Goal: Use online tool/utility: Use online tool/utility

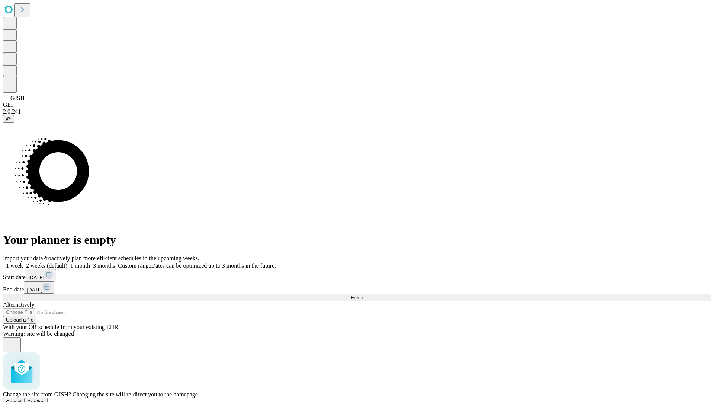
click at [45, 399] on span "Confirm" at bounding box center [36, 402] width 17 height 6
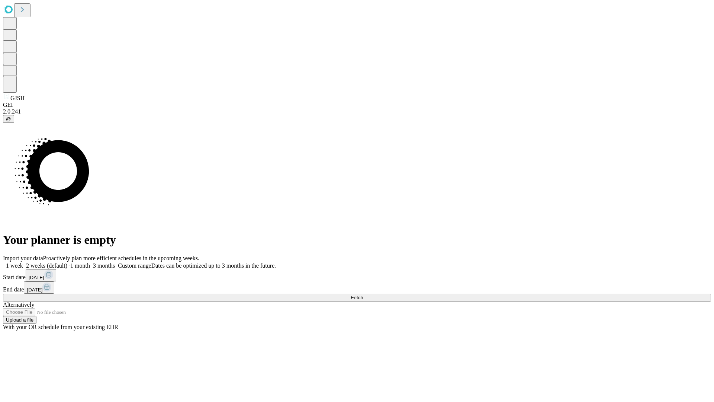
click at [90, 262] on label "1 month" at bounding box center [78, 265] width 23 height 6
click at [363, 295] on span "Fetch" at bounding box center [357, 298] width 12 height 6
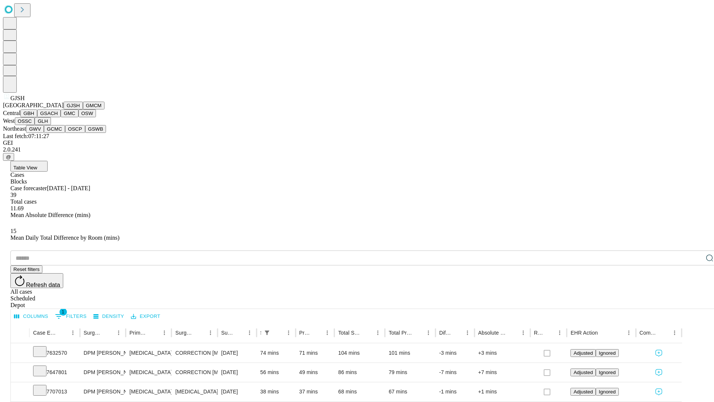
click at [83, 109] on button "GMCM" at bounding box center [94, 106] width 22 height 8
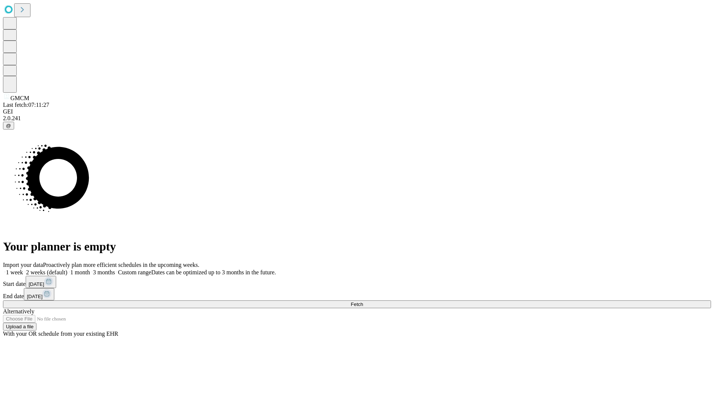
click at [90, 269] on label "1 month" at bounding box center [78, 272] width 23 height 6
click at [363, 301] on span "Fetch" at bounding box center [357, 304] width 12 height 6
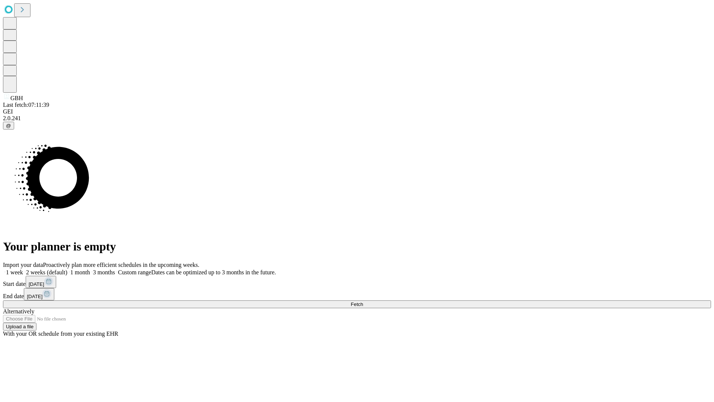
click at [90, 269] on label "1 month" at bounding box center [78, 272] width 23 height 6
click at [363, 301] on span "Fetch" at bounding box center [357, 304] width 12 height 6
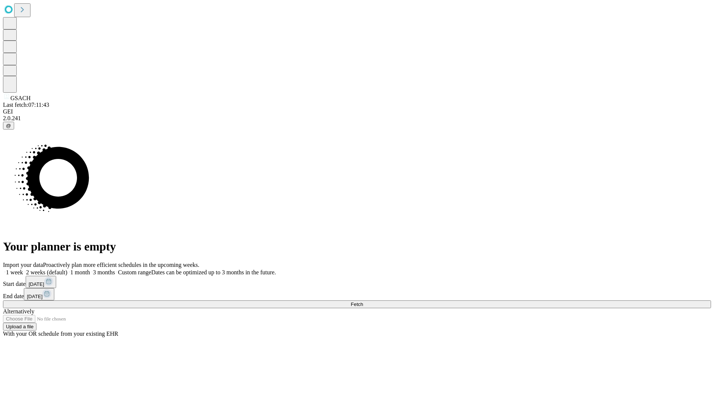
click at [90, 269] on label "1 month" at bounding box center [78, 272] width 23 height 6
click at [363, 301] on span "Fetch" at bounding box center [357, 304] width 12 height 6
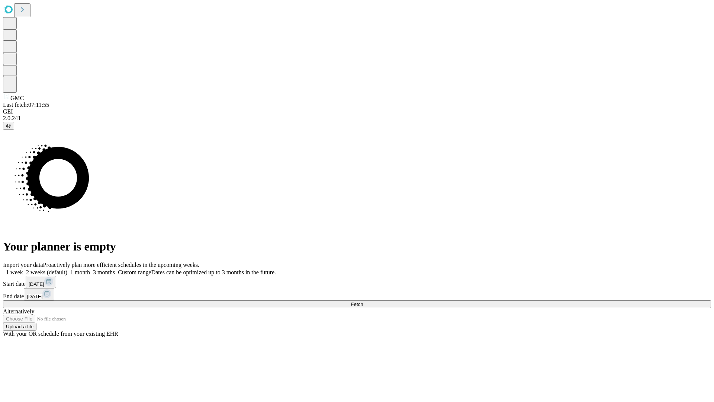
click at [90, 269] on label "1 month" at bounding box center [78, 272] width 23 height 6
click at [363, 301] on span "Fetch" at bounding box center [357, 304] width 12 height 6
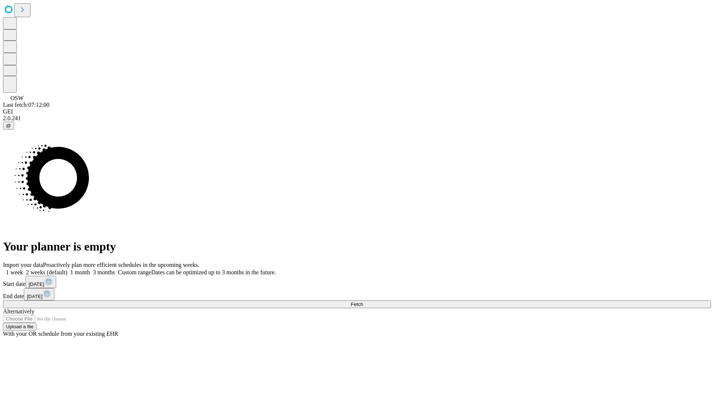
click at [90, 269] on label "1 month" at bounding box center [78, 272] width 23 height 6
click at [363, 301] on span "Fetch" at bounding box center [357, 304] width 12 height 6
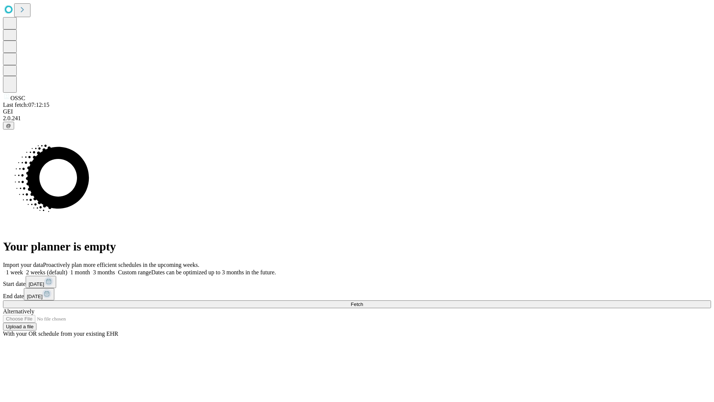
click at [90, 269] on label "1 month" at bounding box center [78, 272] width 23 height 6
click at [363, 301] on span "Fetch" at bounding box center [357, 304] width 12 height 6
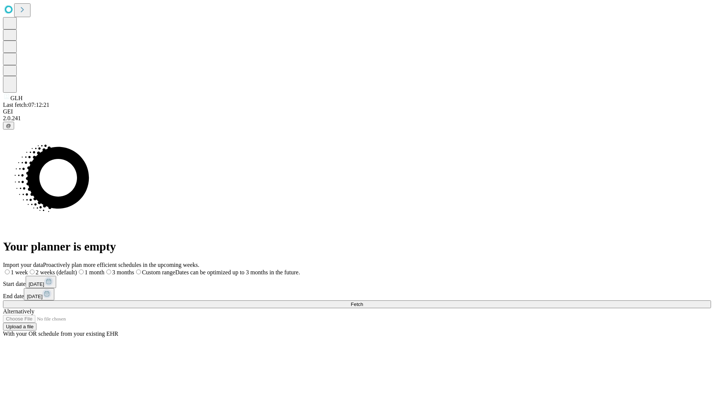
click at [105, 269] on label "1 month" at bounding box center [91, 272] width 28 height 6
click at [363, 301] on span "Fetch" at bounding box center [357, 304] width 12 height 6
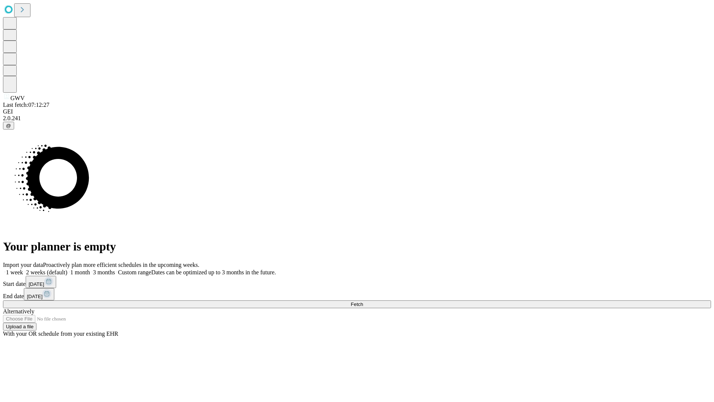
click at [90, 269] on label "1 month" at bounding box center [78, 272] width 23 height 6
click at [363, 301] on span "Fetch" at bounding box center [357, 304] width 12 height 6
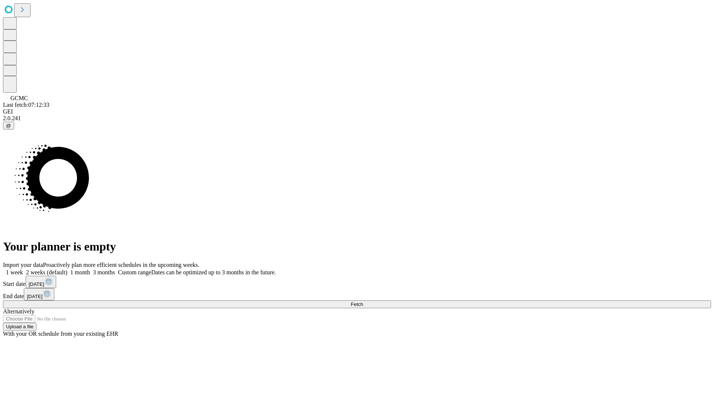
click at [90, 269] on label "1 month" at bounding box center [78, 272] width 23 height 6
click at [363, 301] on span "Fetch" at bounding box center [357, 304] width 12 height 6
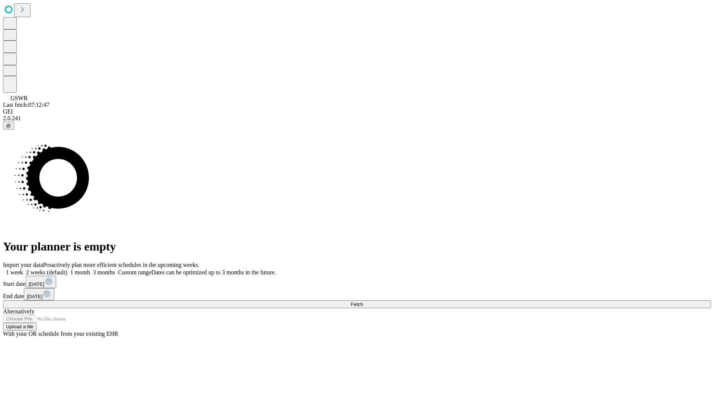
click at [363, 301] on span "Fetch" at bounding box center [357, 304] width 12 height 6
